Goal: Find specific page/section

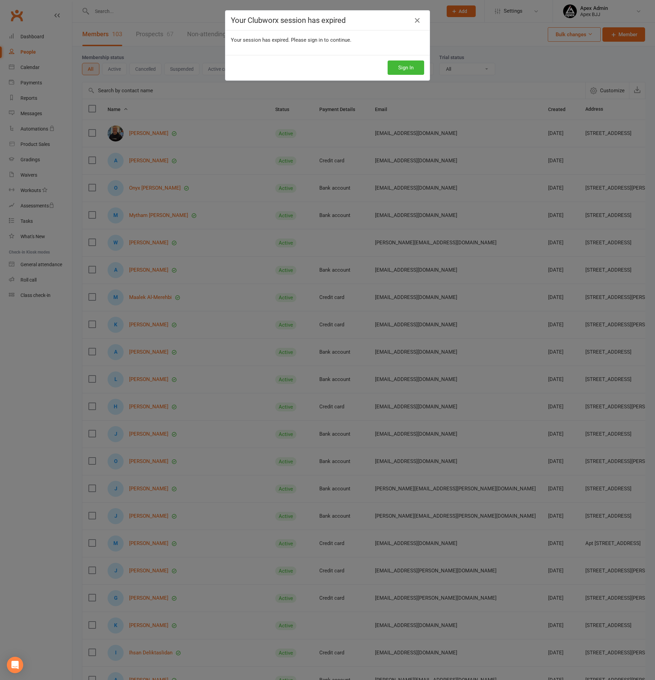
select select "100"
click at [397, 68] on button "Sign In" at bounding box center [406, 67] width 37 height 14
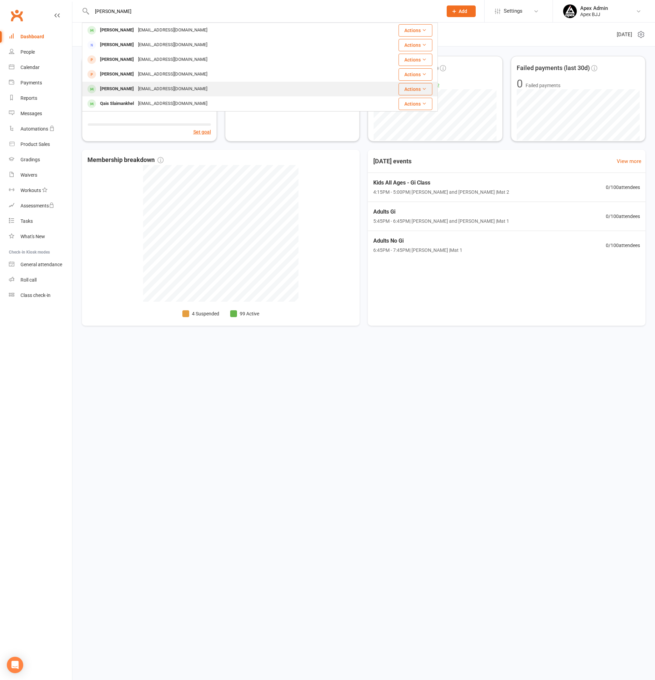
type input "[PERSON_NAME]"
click at [129, 85] on div "[PERSON_NAME]" at bounding box center [117, 89] width 38 height 10
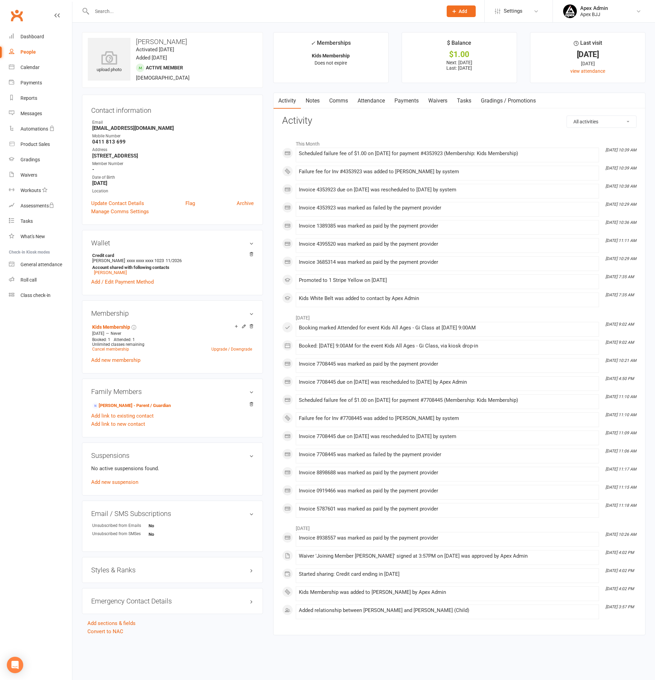
click at [406, 99] on link "Payments" at bounding box center [407, 101] width 34 height 16
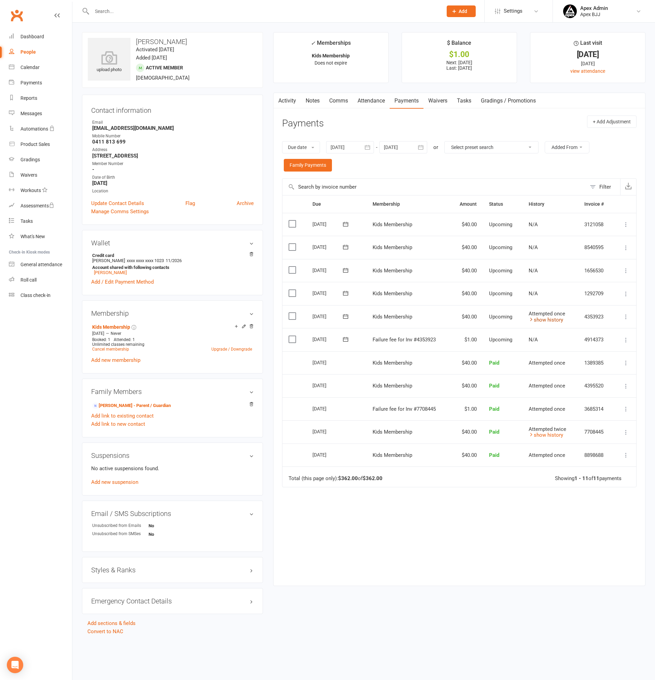
click at [549, 321] on link "show history" at bounding box center [546, 320] width 34 height 6
